Goal: Task Accomplishment & Management: Manage account settings

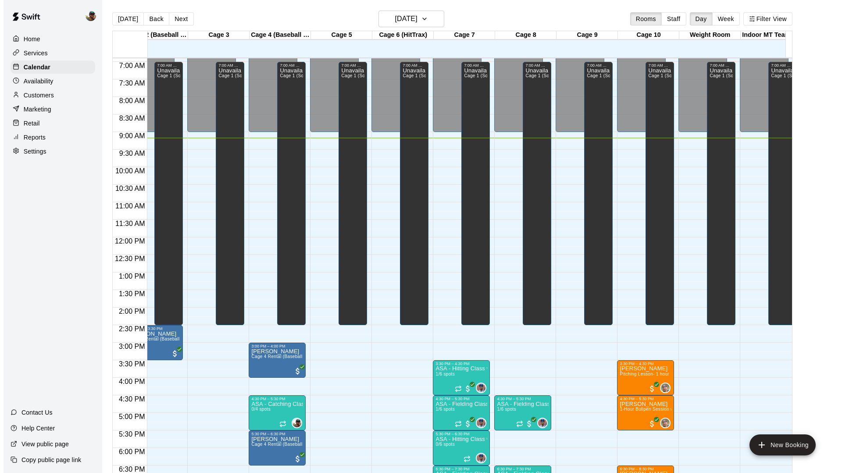
scroll to position [243, 82]
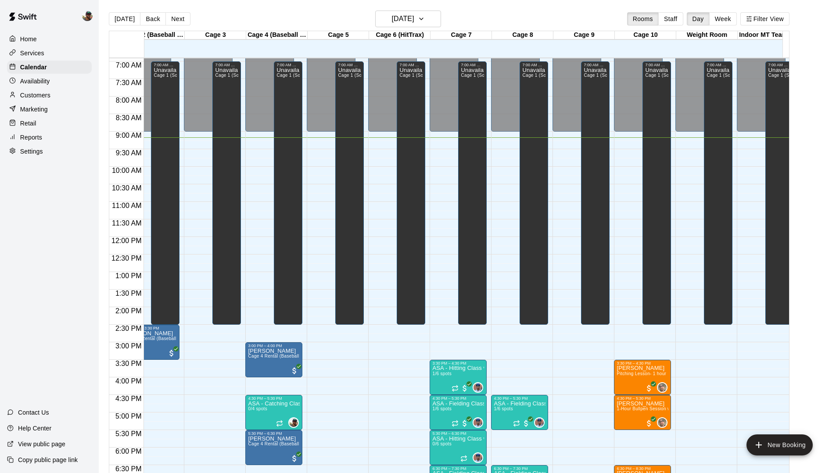
click at [37, 57] on p "Services" at bounding box center [32, 53] width 24 height 9
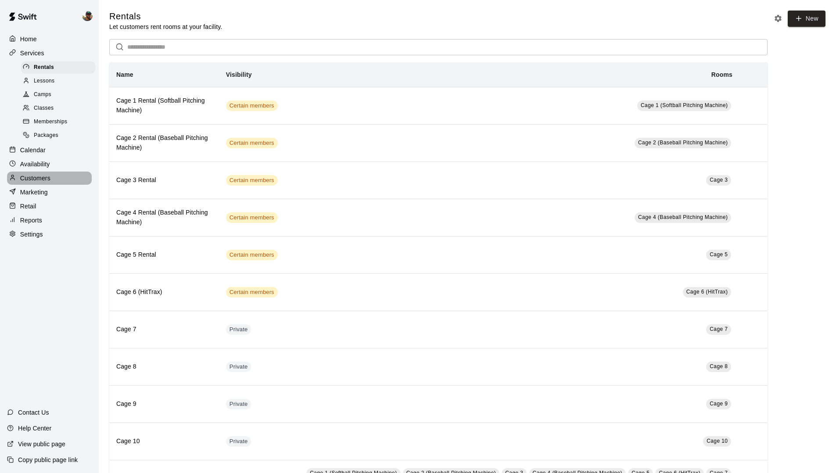
click at [39, 182] on p "Customers" at bounding box center [35, 178] width 30 height 9
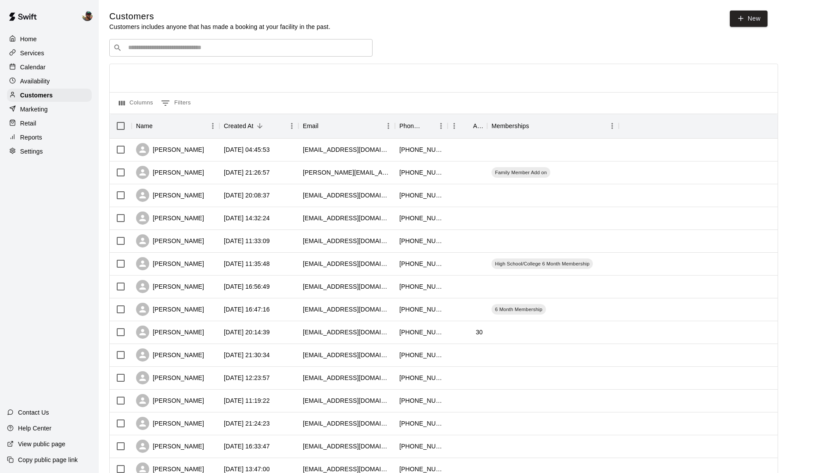
click at [250, 43] on div "​ ​" at bounding box center [240, 48] width 263 height 18
click at [214, 169] on div "[PERSON_NAME]" at bounding box center [176, 172] width 88 height 23
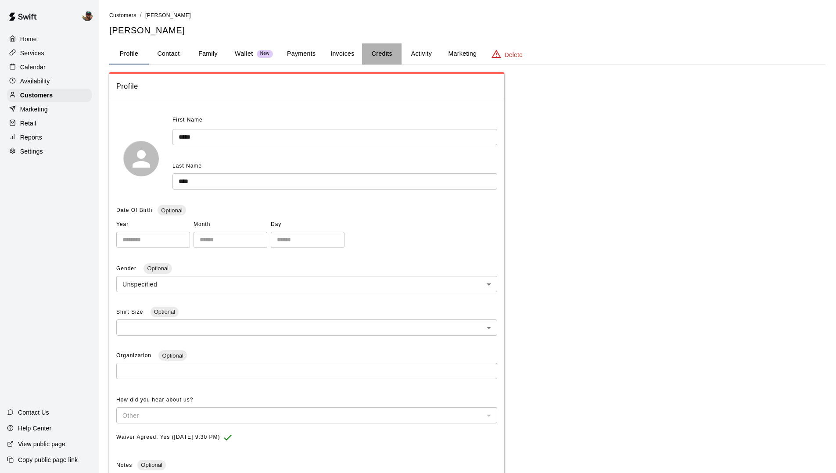
click at [381, 50] on button "Credits" at bounding box center [381, 53] width 39 height 21
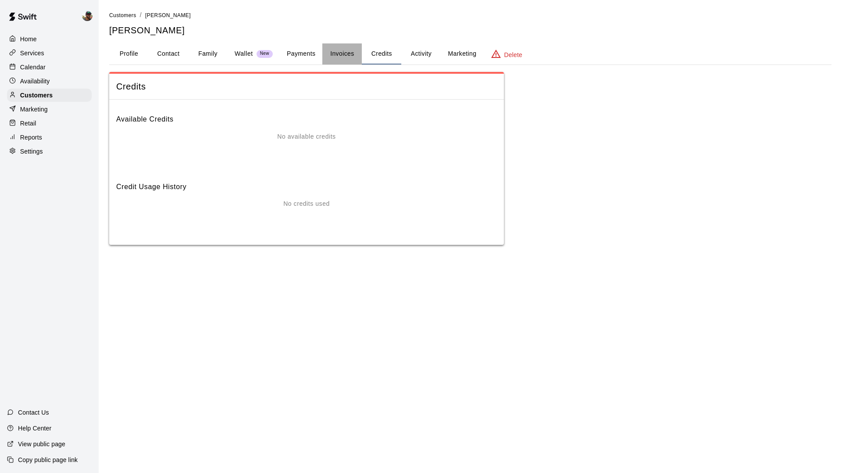
click at [345, 54] on button "Invoices" at bounding box center [341, 53] width 39 height 21
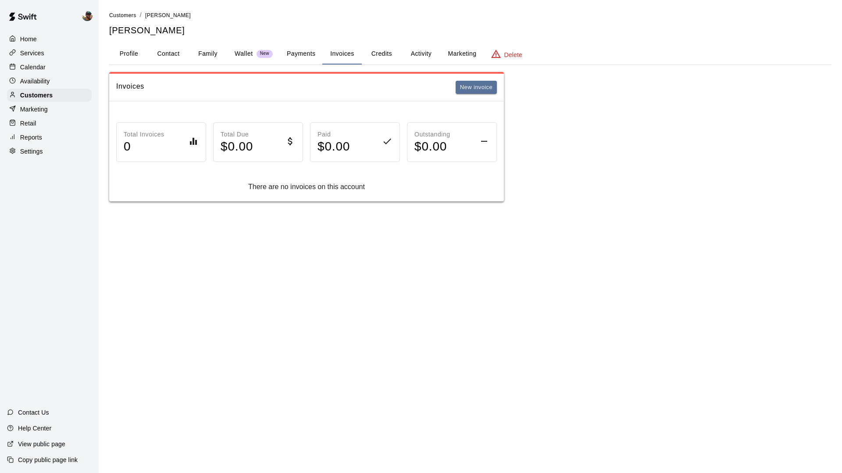
click at [307, 57] on button "Payments" at bounding box center [301, 53] width 43 height 21
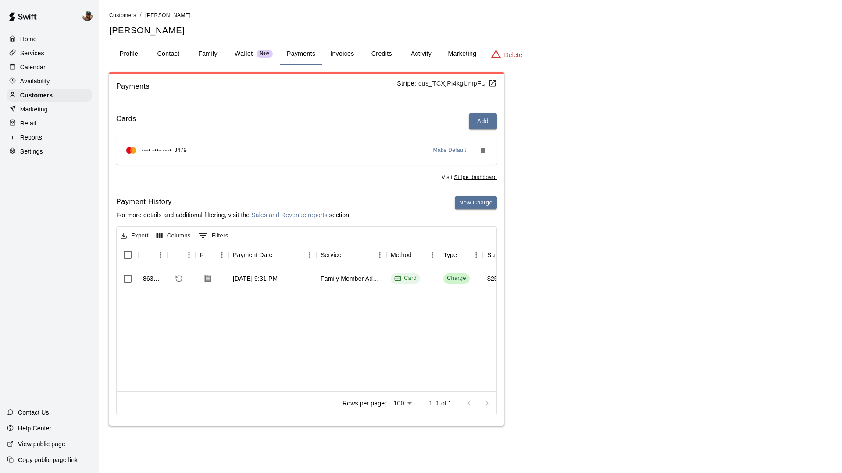
click at [418, 52] on button "Activity" at bounding box center [420, 53] width 39 height 21
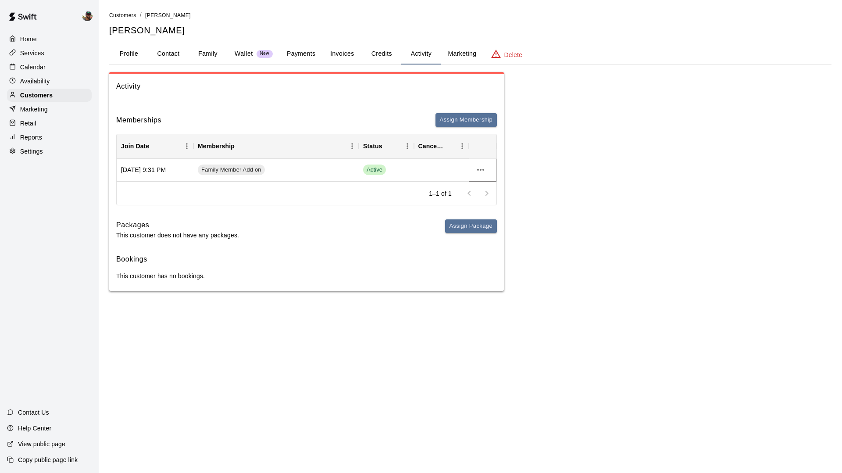
click at [482, 168] on icon "more actions" at bounding box center [480, 169] width 11 height 11
click at [457, 138] on div at bounding box center [421, 236] width 842 height 473
click at [447, 121] on button "Assign Membership" at bounding box center [466, 120] width 61 height 14
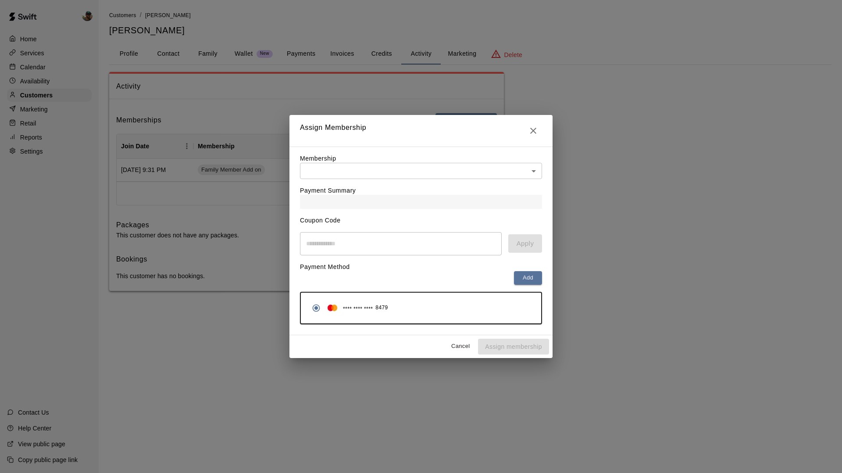
click at [349, 170] on body "Home Services Calendar Availability Customers Marketing Retail Reports Settings…" at bounding box center [421, 154] width 842 height 308
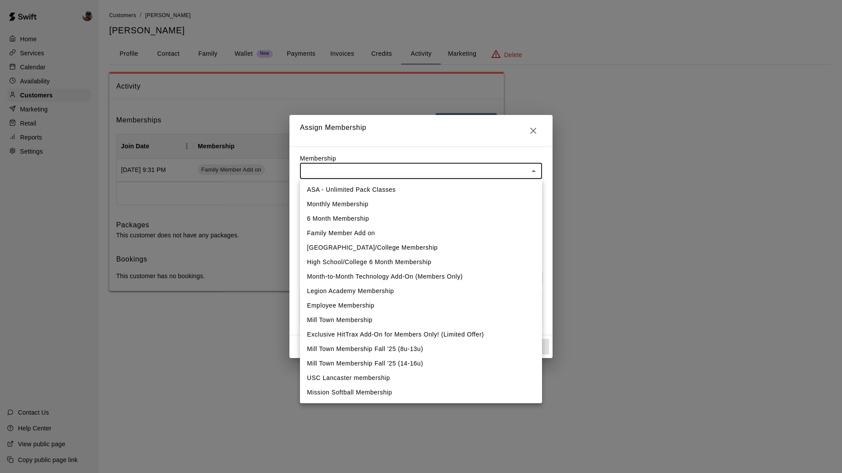
click at [350, 297] on li "Legion Academy Membership" at bounding box center [421, 291] width 242 height 14
type input "**********"
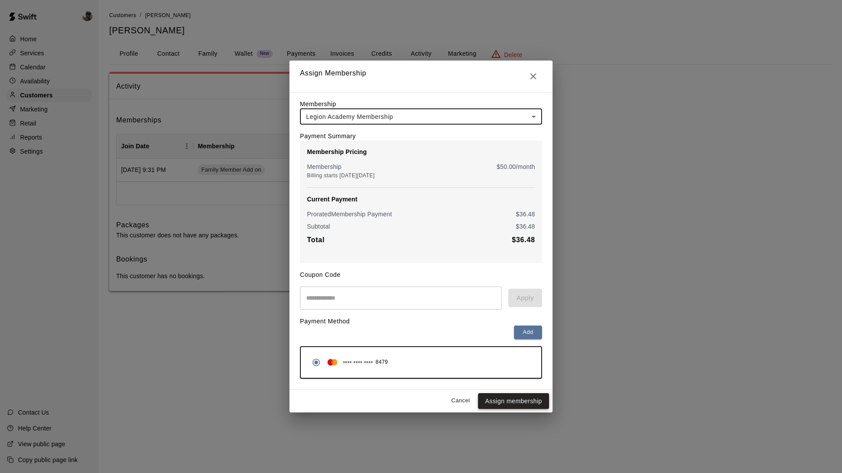
click at [524, 404] on button "Assign membership" at bounding box center [513, 401] width 71 height 16
